Goal: Use online tool/utility: Use online tool/utility

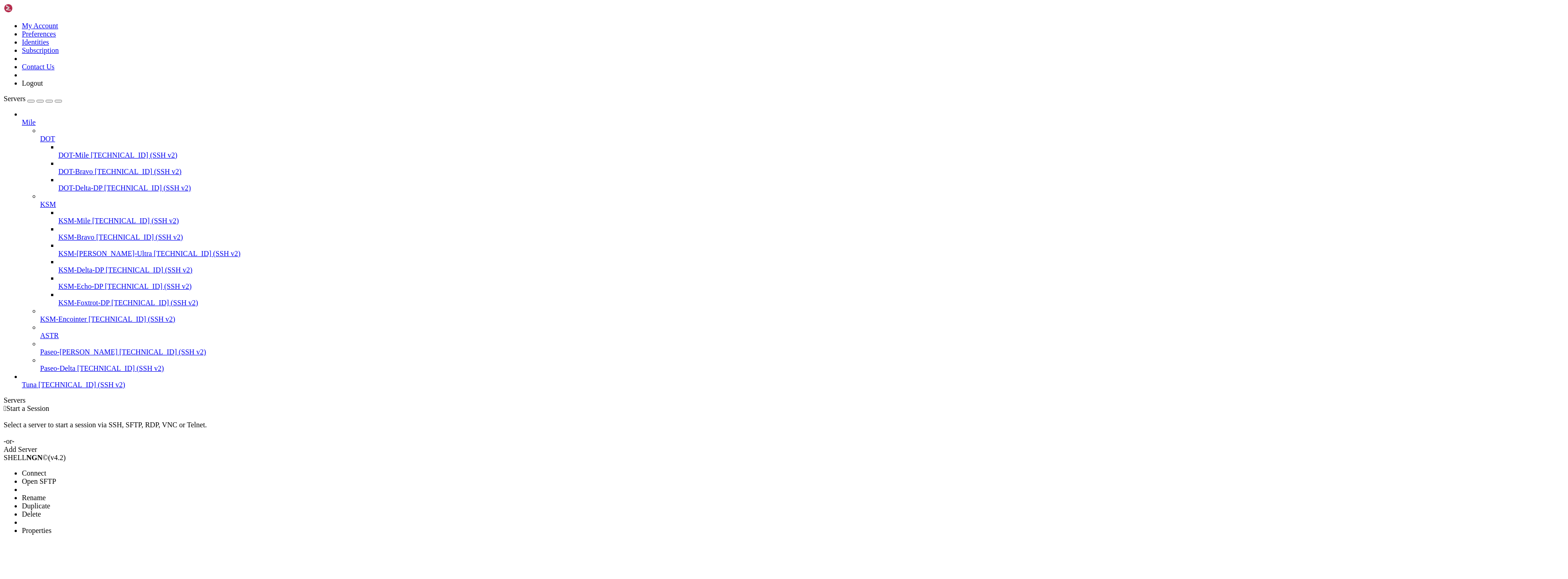
click at [79, 469] on li "Connect" at bounding box center [63, 473] width 83 height 8
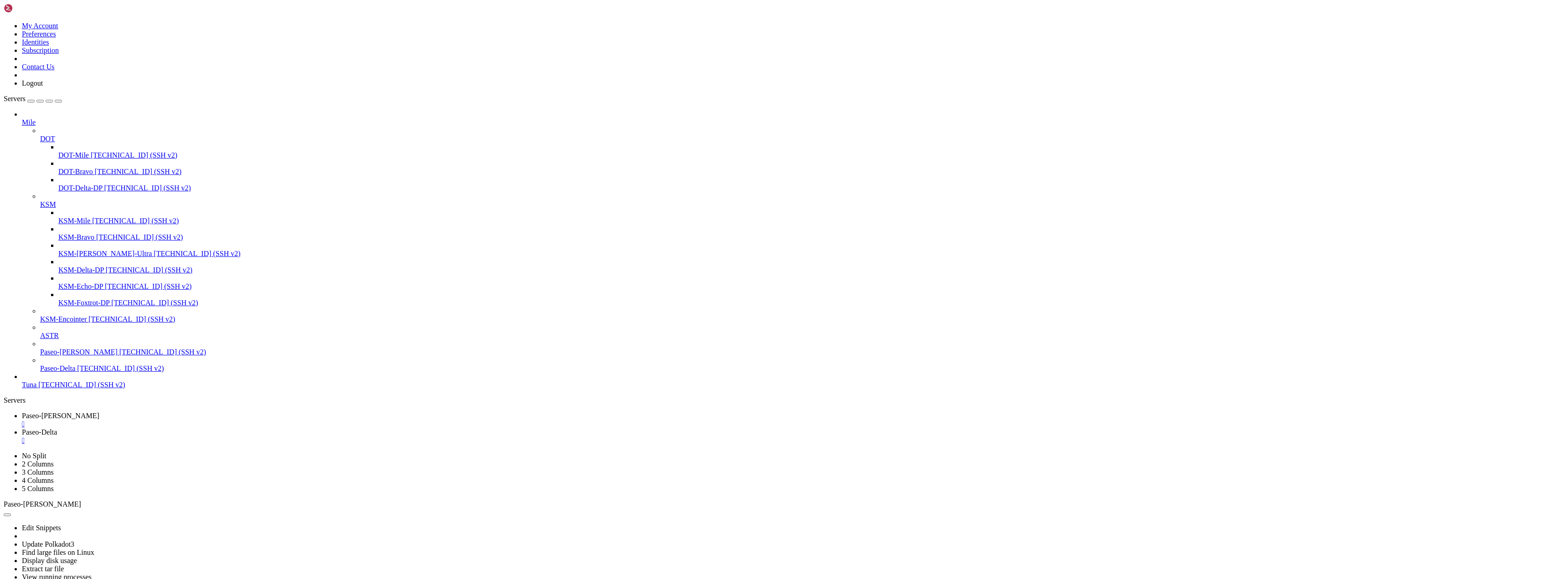
click at [178, 420] on div "" at bounding box center [793, 423] width 1542 height 8
drag, startPoint x: 561, startPoint y: 720, endPoint x: 33, endPoint y: 723, distance: 528.0
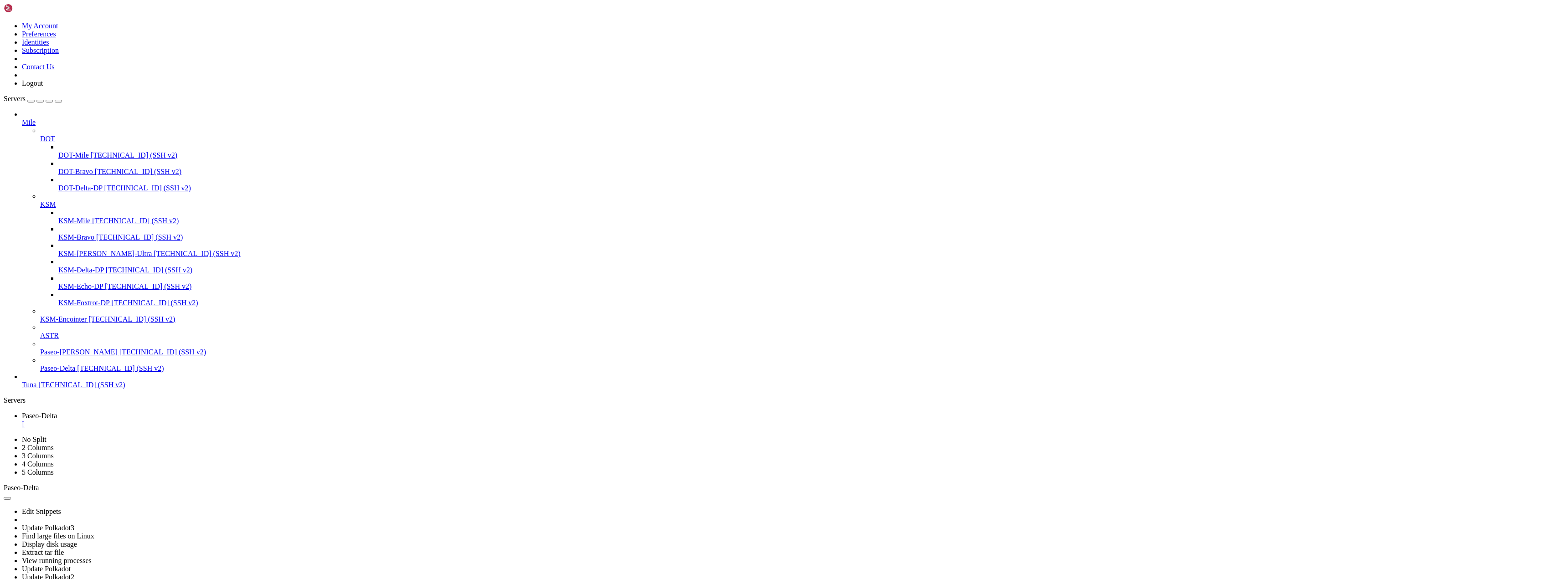
click at [173, 420] on div "" at bounding box center [793, 423] width 1542 height 8
